Goal: Find specific page/section: Find specific page/section

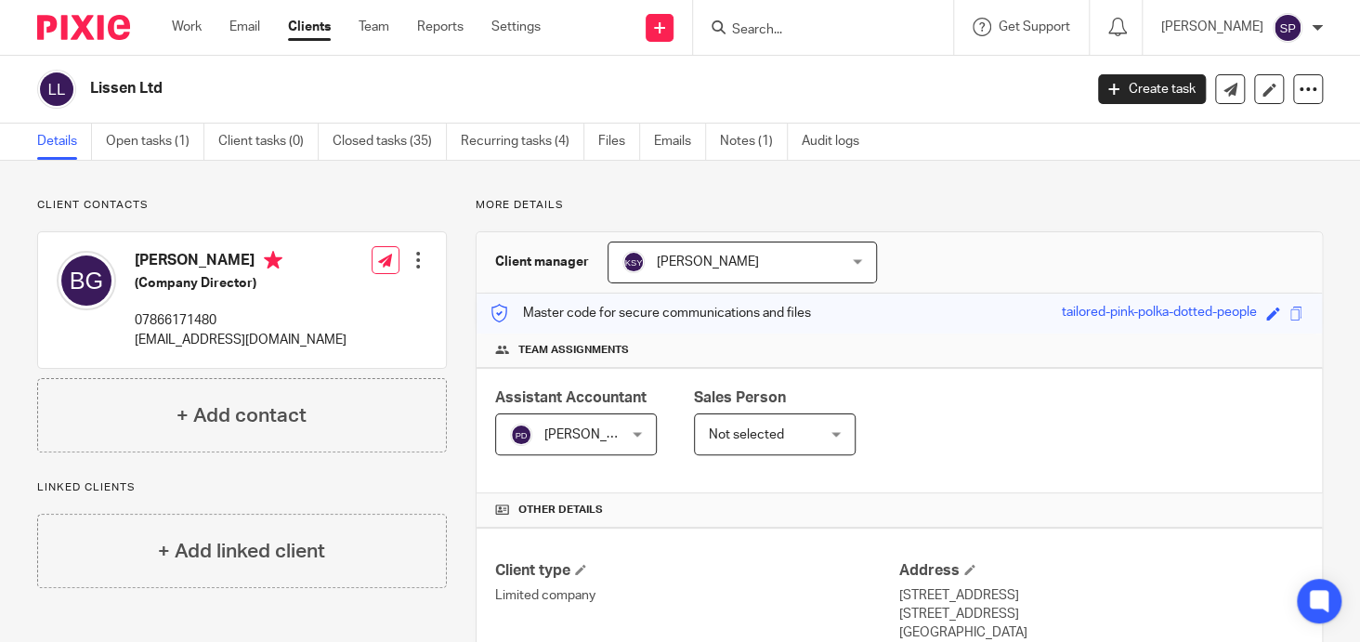
click at [786, 31] on input "Search" at bounding box center [813, 30] width 167 height 17
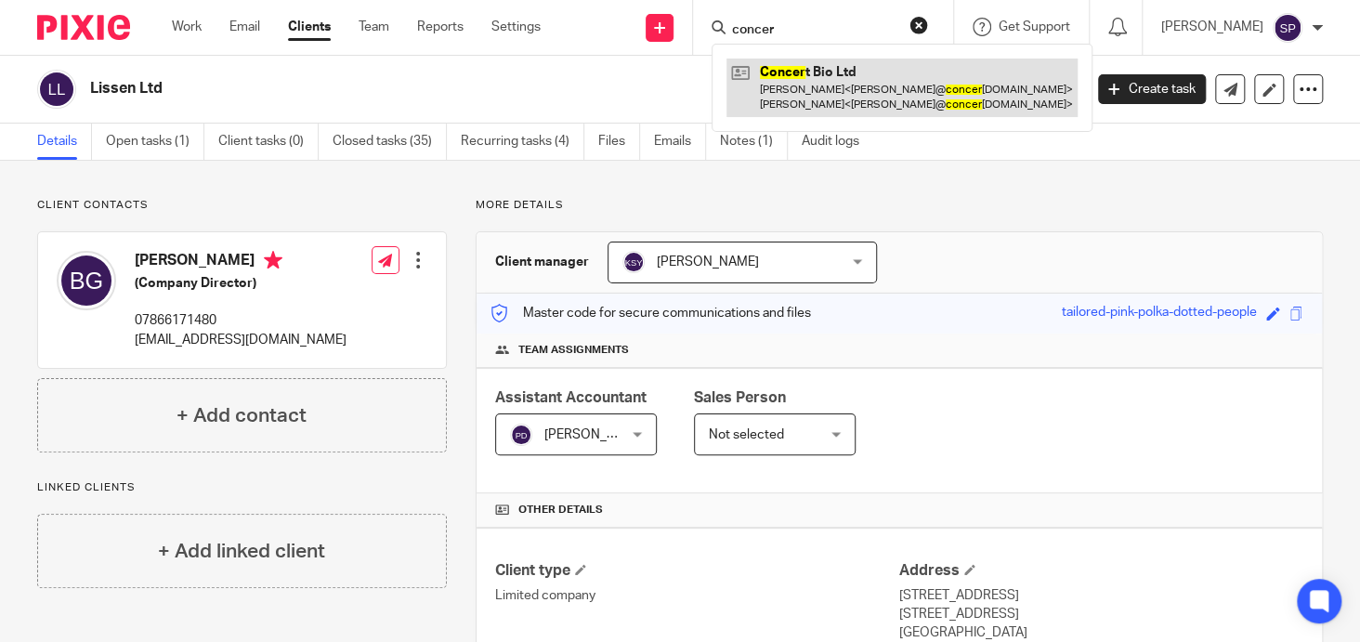
type input "concer"
click at [809, 68] on link at bounding box center [902, 88] width 351 height 58
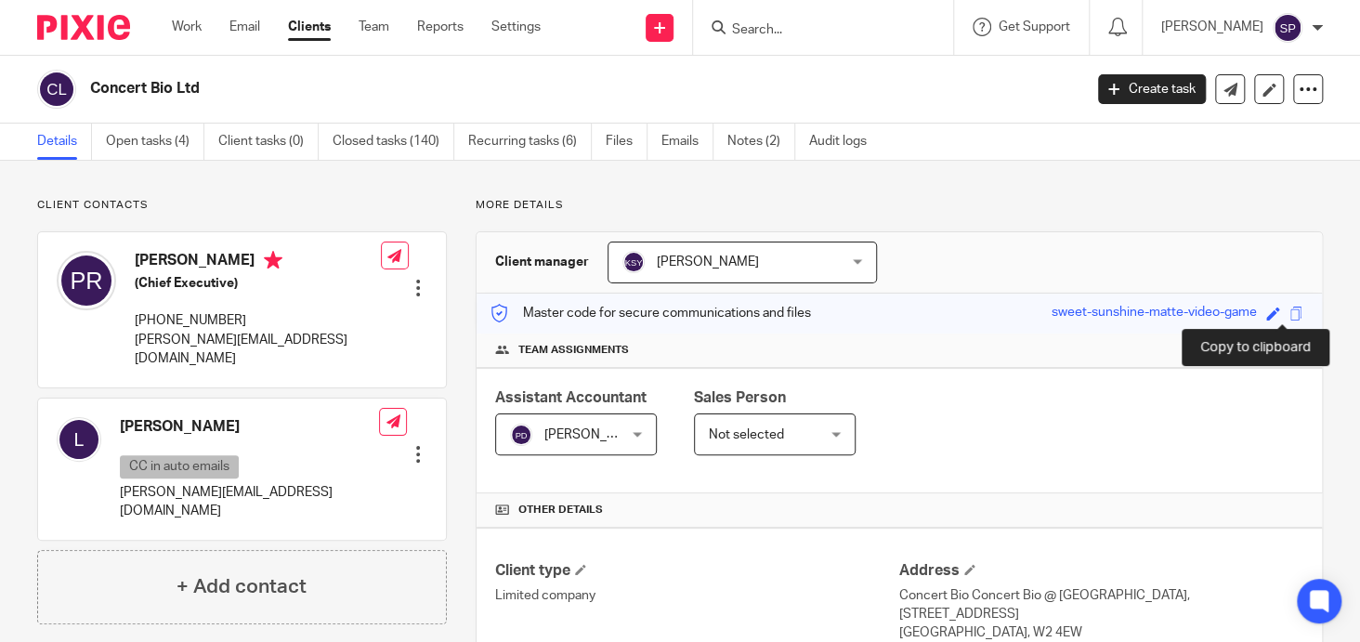
click at [1290, 314] on span at bounding box center [1297, 314] width 14 height 14
click at [748, 26] on input "Search" at bounding box center [813, 30] width 167 height 17
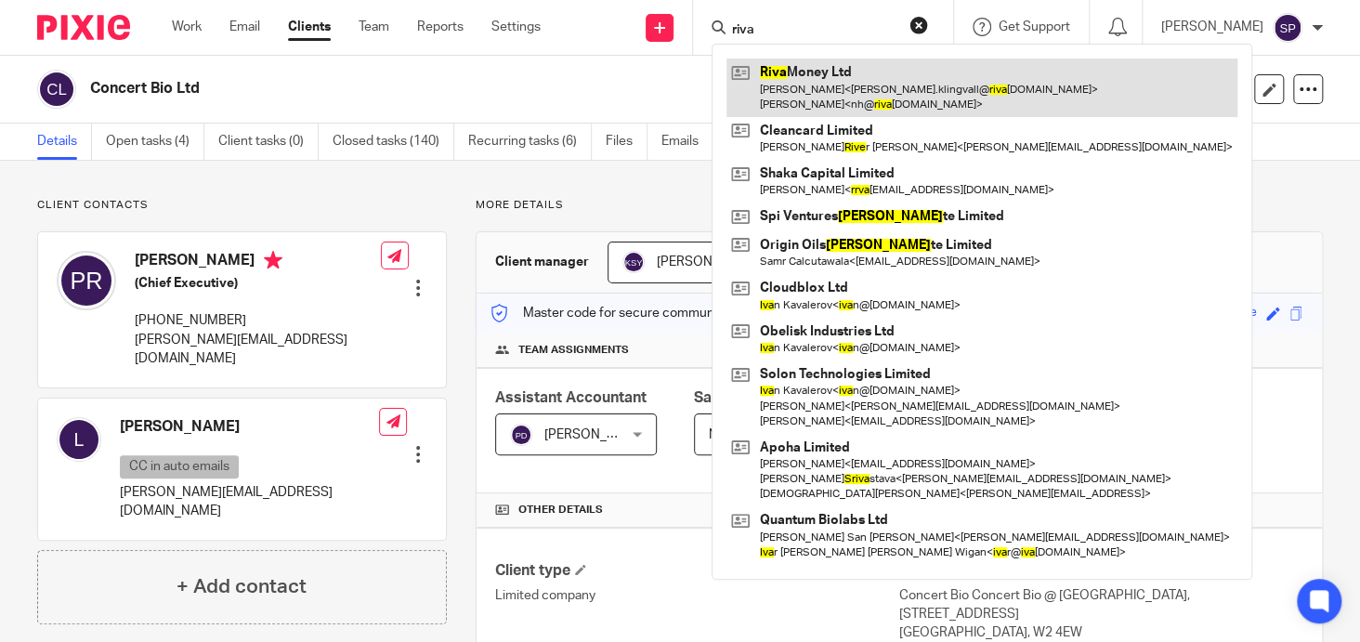
type input "riva"
click at [795, 69] on link at bounding box center [982, 88] width 511 height 58
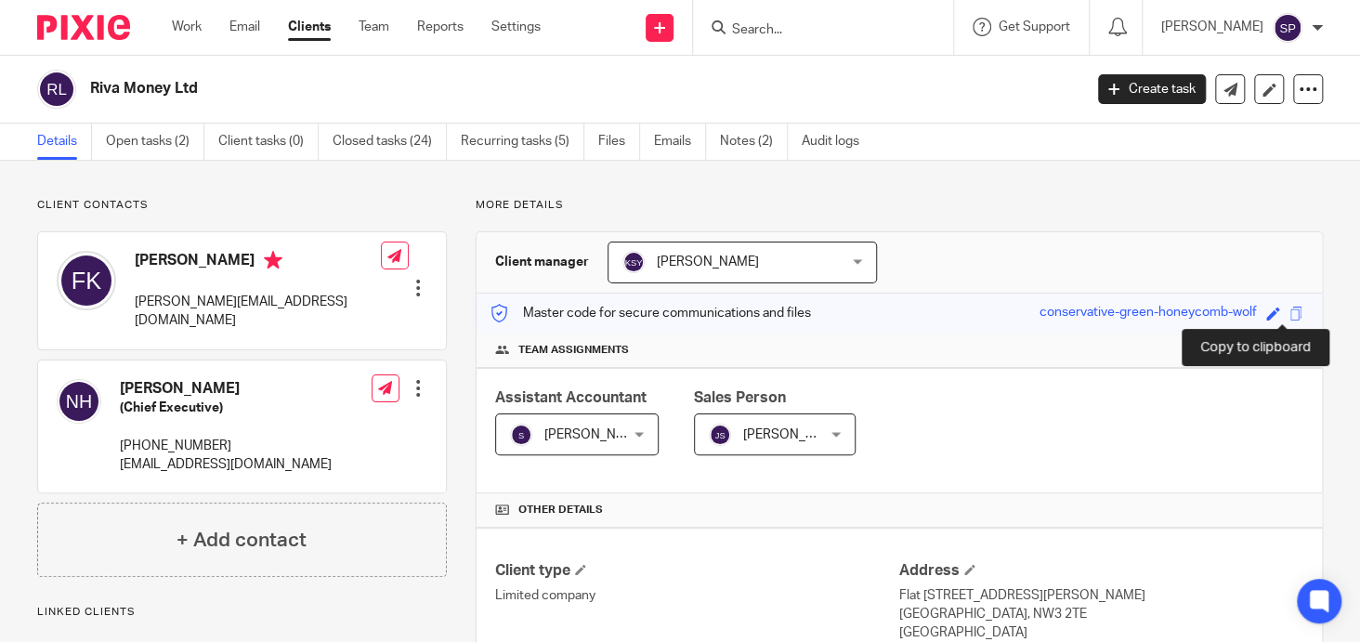
click at [1290, 312] on span at bounding box center [1297, 314] width 14 height 14
